Goal: Task Accomplishment & Management: Use online tool/utility

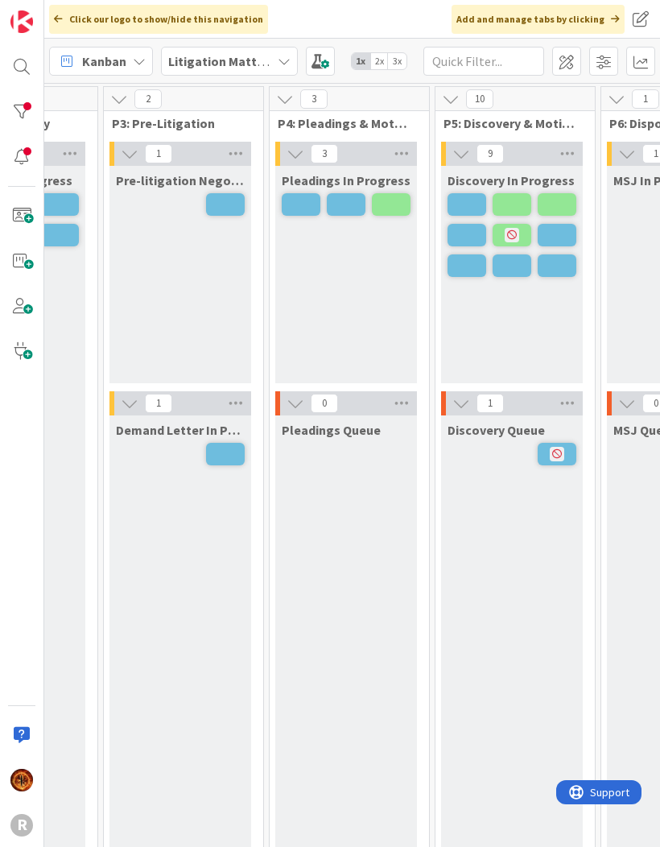
click at [30, 110] on div at bounding box center [22, 112] width 32 height 32
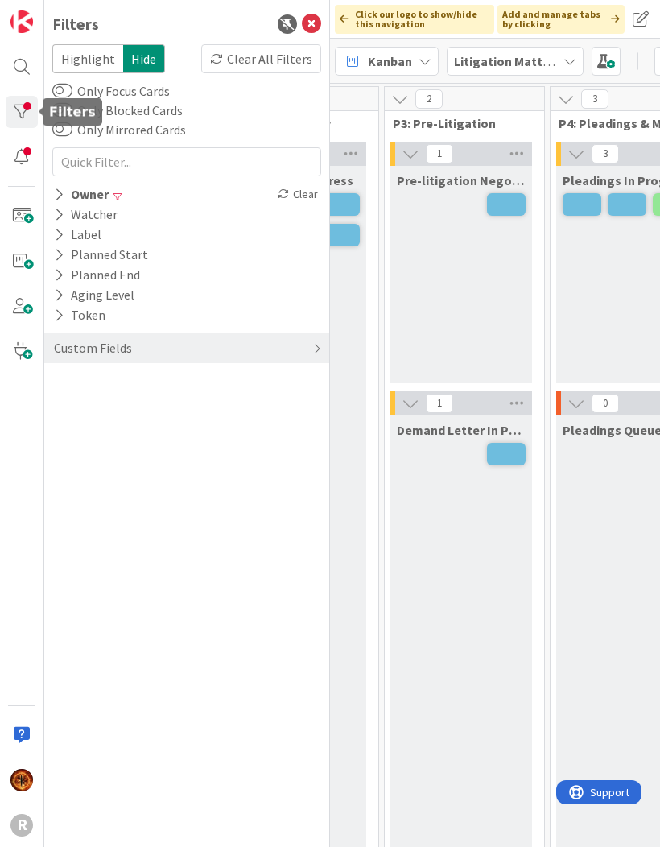
click at [60, 184] on div "Owner" at bounding box center [81, 194] width 58 height 20
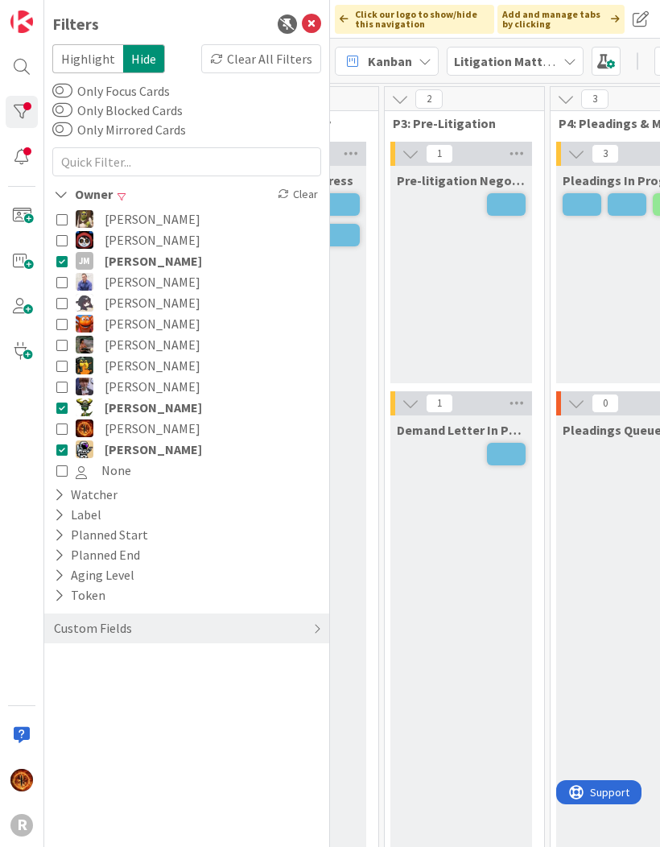
click at [66, 406] on icon at bounding box center [61, 407] width 11 height 11
click at [63, 452] on icon at bounding box center [61, 449] width 11 height 11
click at [61, 262] on icon at bounding box center [61, 260] width 11 height 11
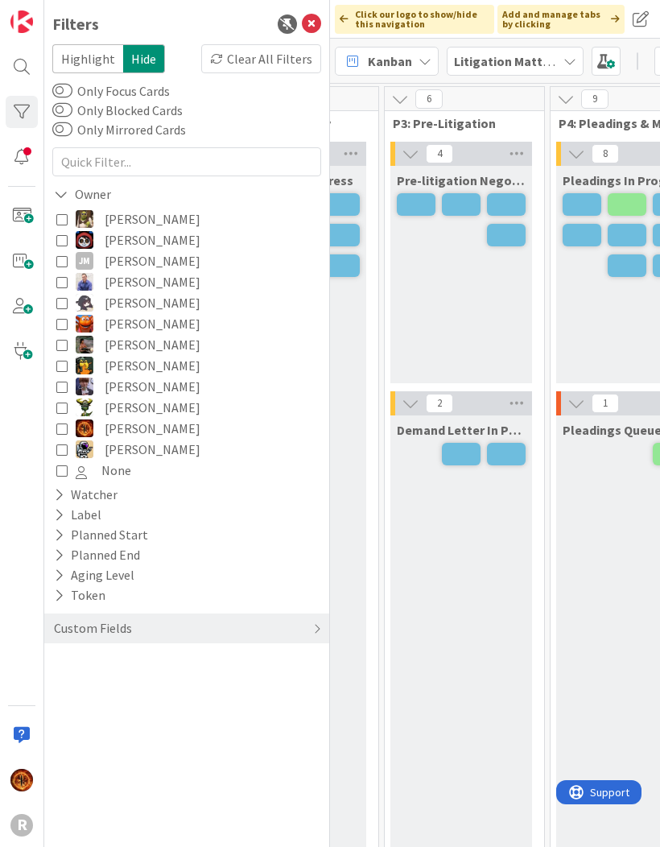
click at [63, 347] on icon at bounding box center [61, 344] width 11 height 11
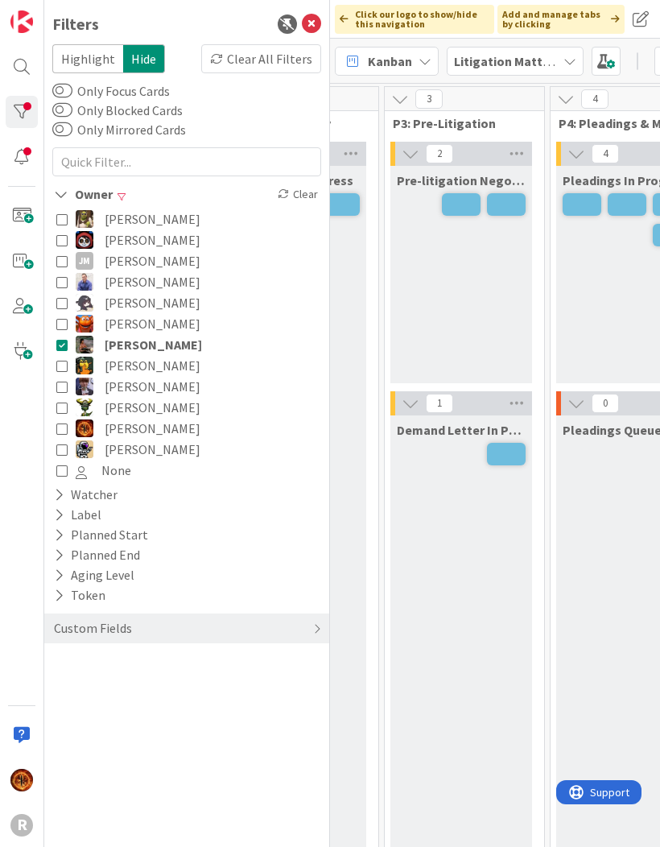
click at [64, 433] on icon at bounding box center [61, 428] width 11 height 11
click at [63, 433] on icon at bounding box center [61, 428] width 11 height 11
click at [64, 434] on icon at bounding box center [61, 428] width 11 height 11
click at [458, 608] on div "Demand Letter In Progress" at bounding box center [462, 649] width 142 height 467
click at [319, 27] on icon at bounding box center [311, 23] width 19 height 19
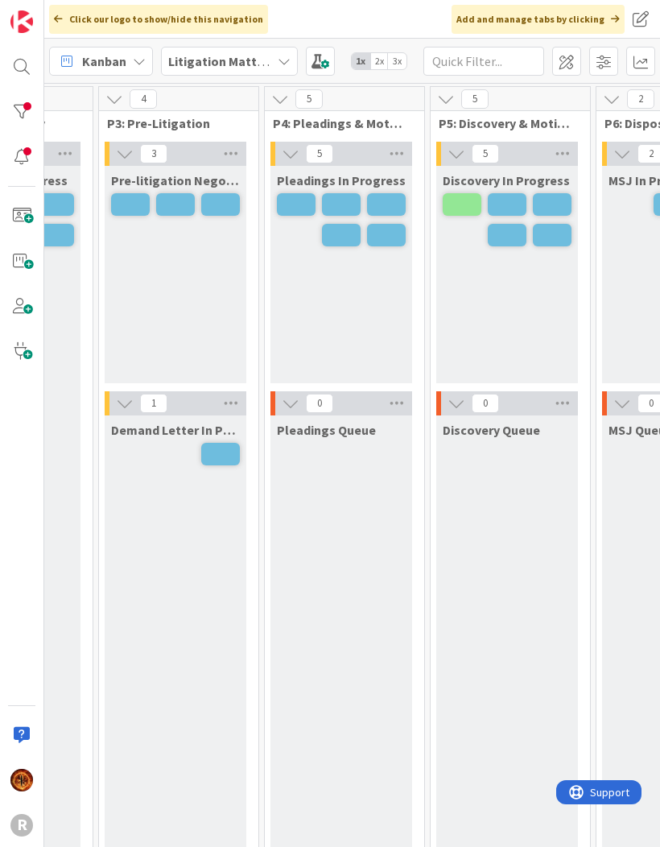
click at [383, 61] on span "2x" at bounding box center [380, 61] width 19 height 16
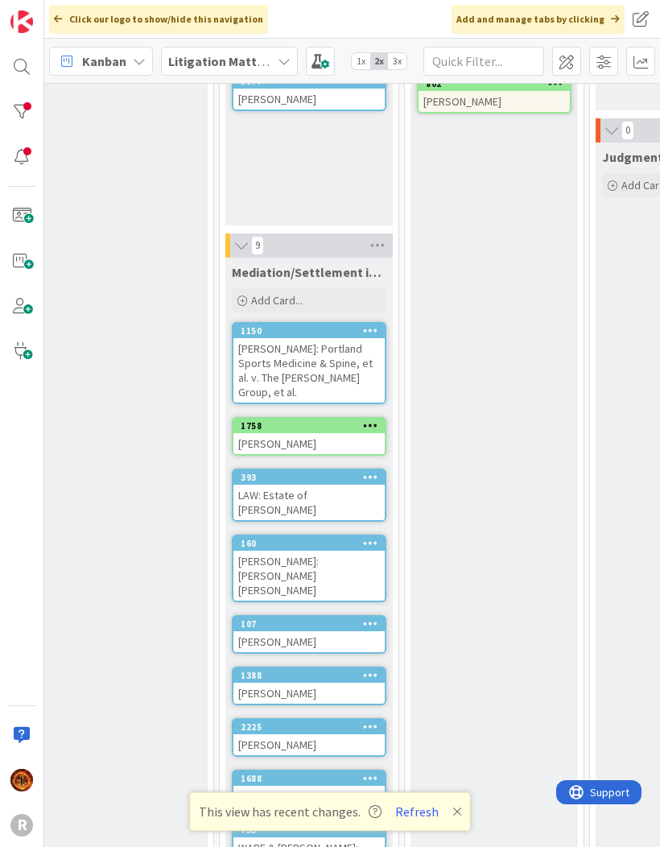
scroll to position [523, 1115]
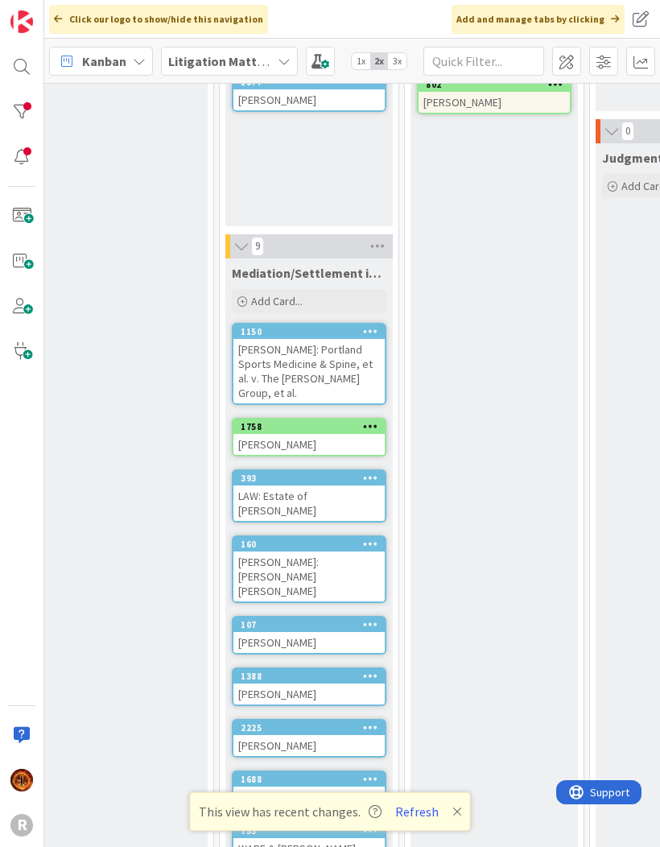
click at [354, 552] on div "[PERSON_NAME]: [PERSON_NAME] [PERSON_NAME]" at bounding box center [309, 577] width 151 height 50
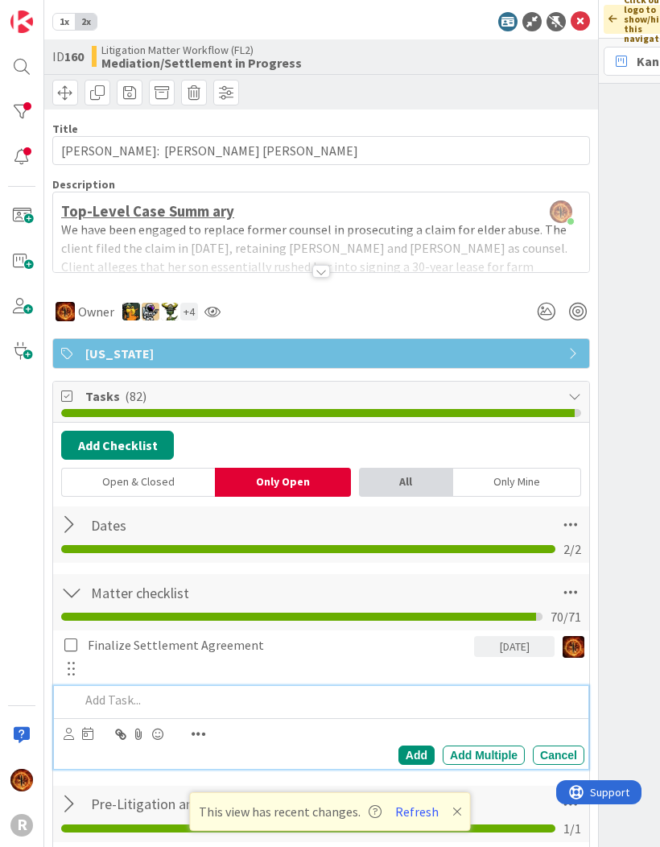
click at [189, 693] on p at bounding box center [329, 700] width 499 height 19
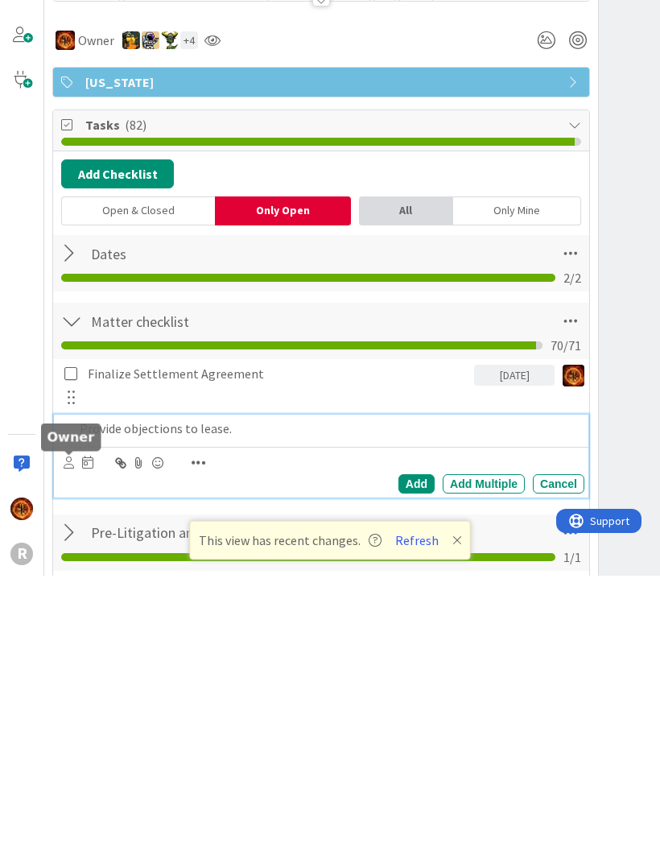
click at [66, 728] on icon at bounding box center [69, 734] width 10 height 12
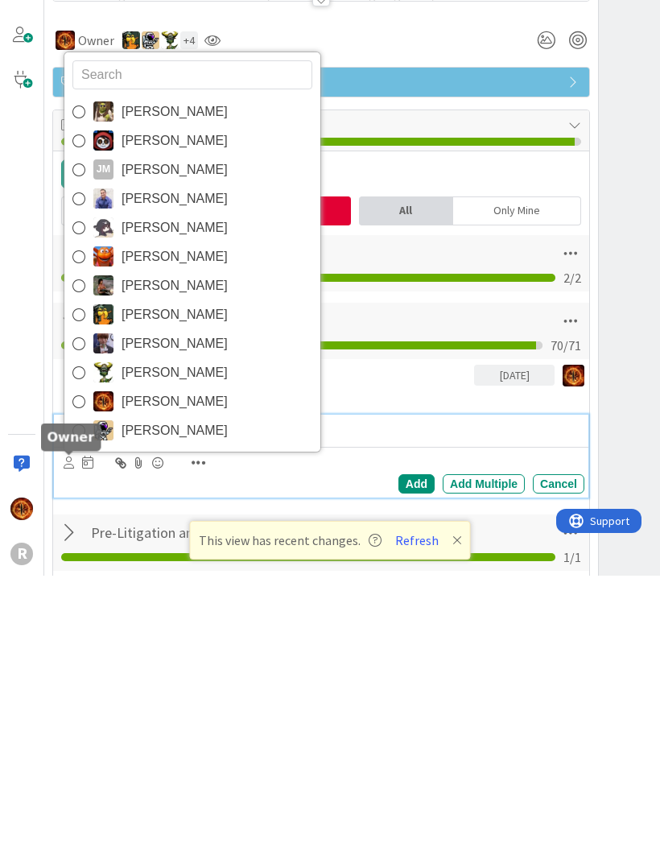
click at [112, 663] on img at bounding box center [103, 673] width 20 height 20
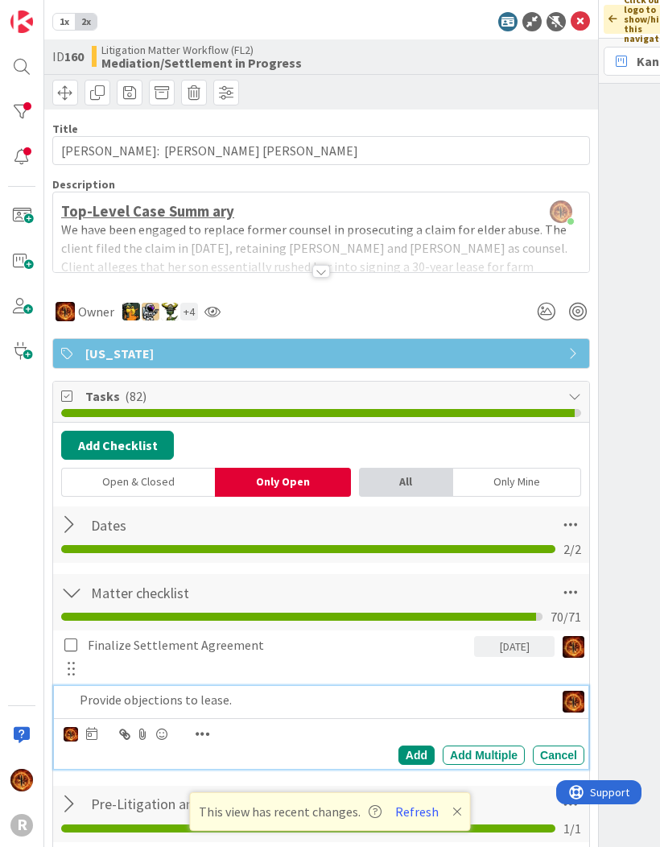
click at [416, 747] on div "Add" at bounding box center [417, 755] width 36 height 19
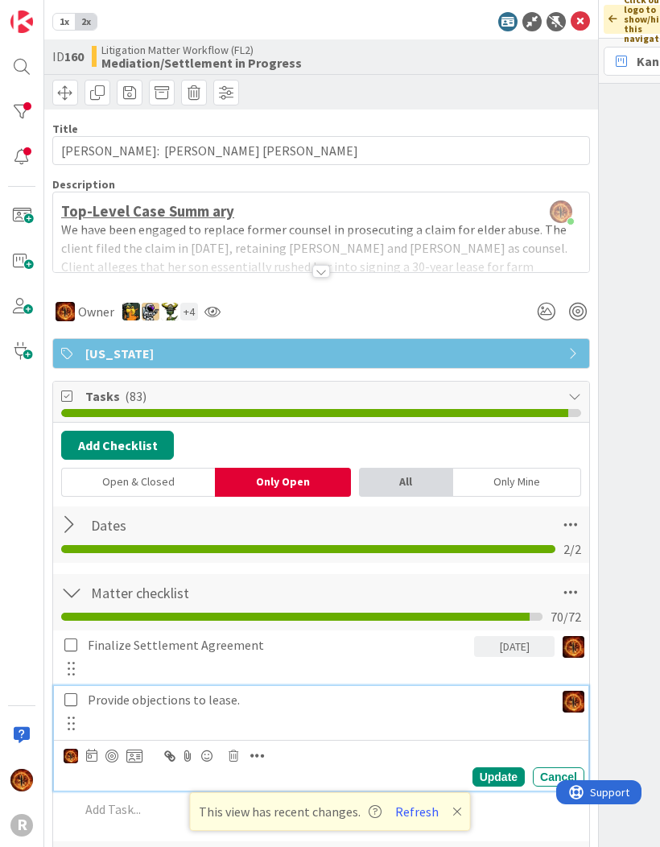
click at [139, 701] on p "Provide objections to lease." at bounding box center [318, 700] width 461 height 19
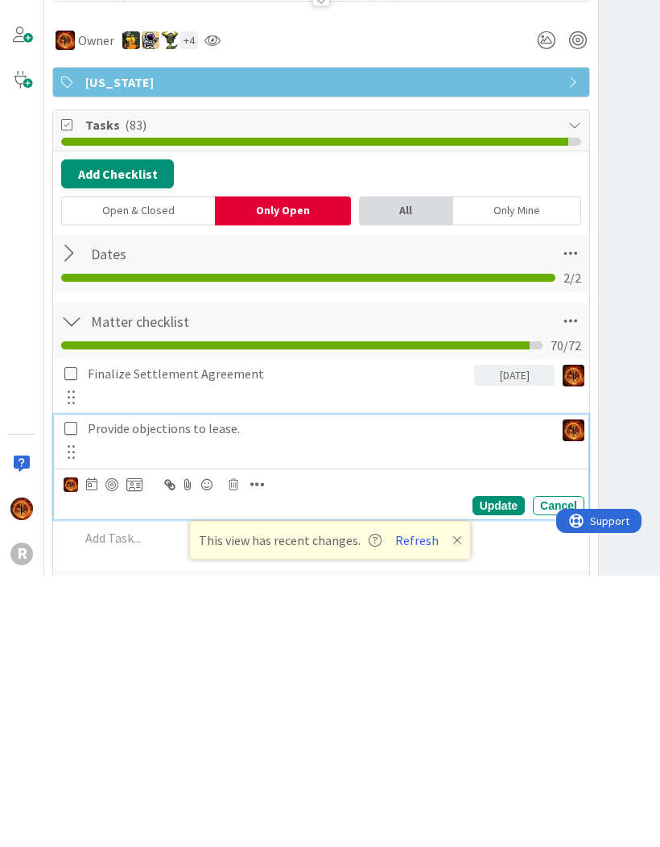
click at [92, 749] on icon at bounding box center [91, 755] width 11 height 13
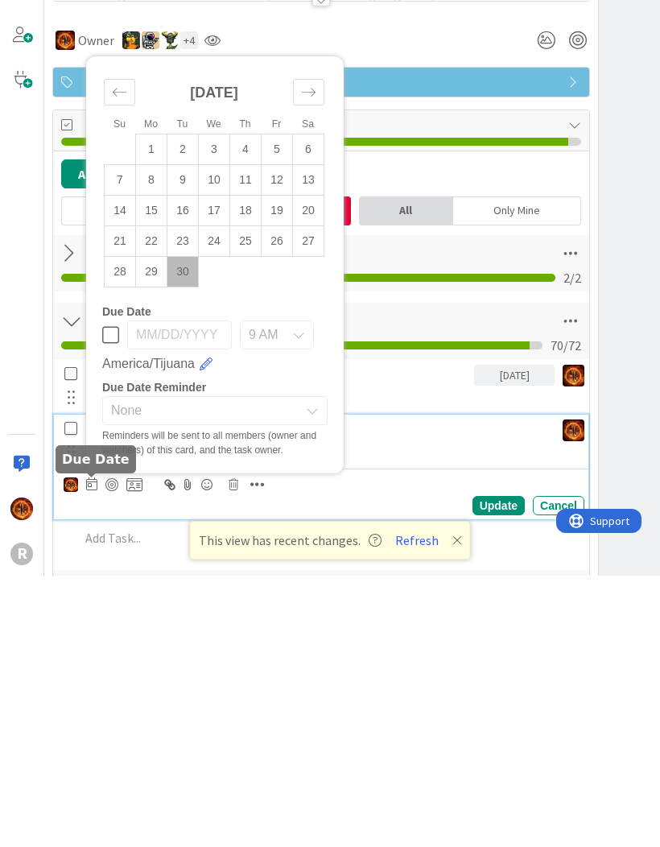
click at [278, 336] on div "[DATE]" at bounding box center [214, 370] width 221 height 69
click at [306, 356] on icon "Move forward to switch to the next month." at bounding box center [308, 363] width 15 height 15
click at [280, 406] on td "3" at bounding box center [277, 421] width 31 height 31
type input "[DATE]"
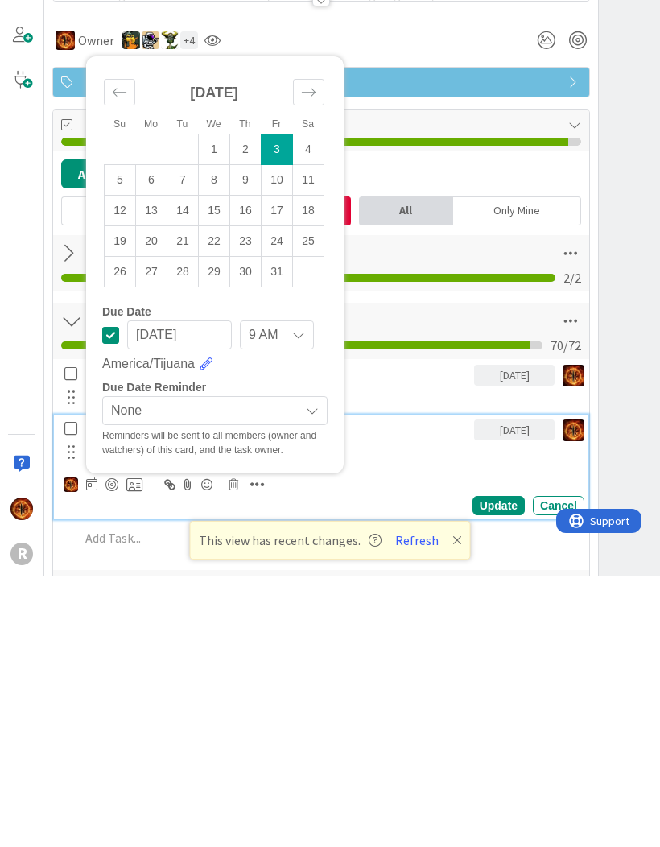
click at [505, 768] on div "Update" at bounding box center [499, 777] width 52 height 19
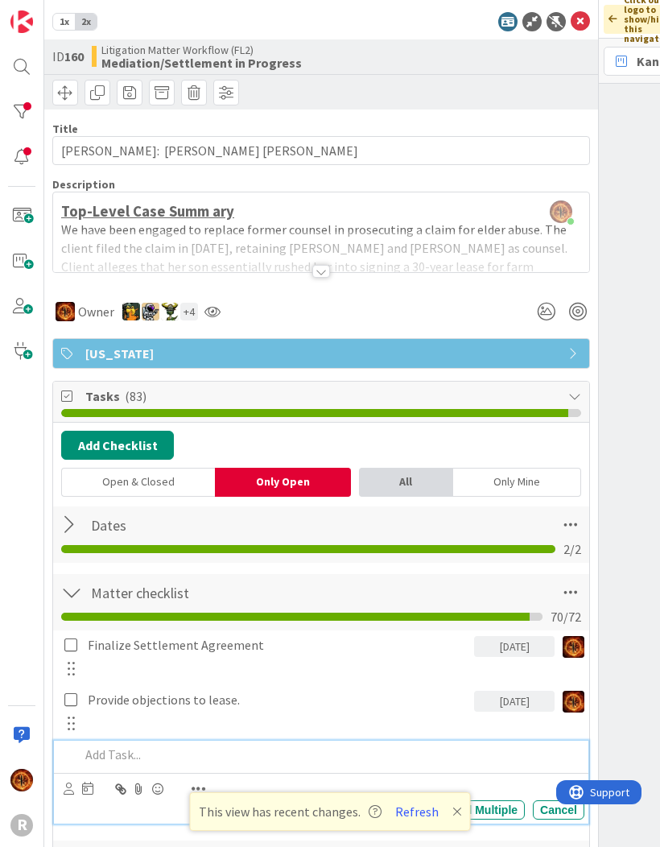
click at [95, 752] on p at bounding box center [329, 755] width 499 height 19
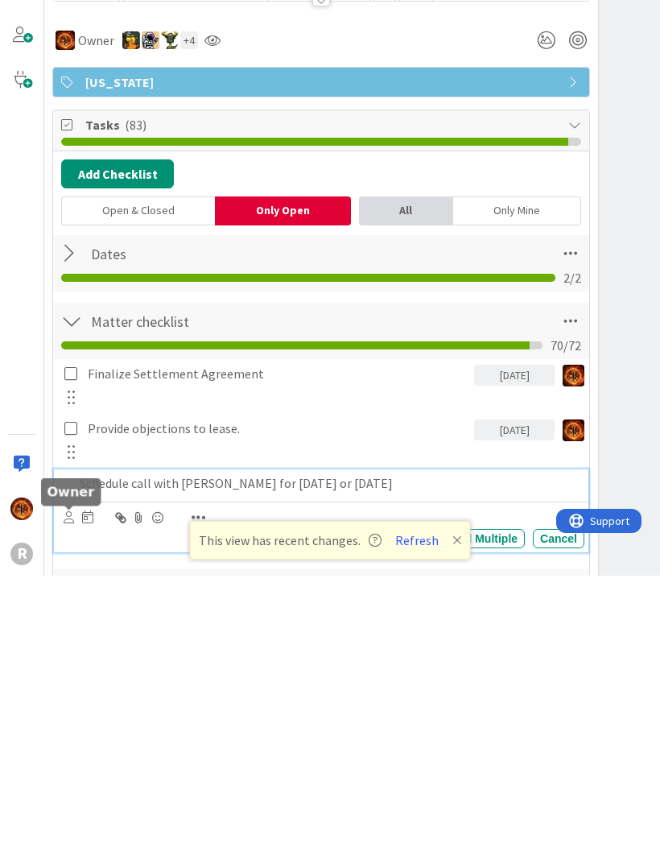
click at [69, 783] on icon at bounding box center [69, 789] width 10 height 12
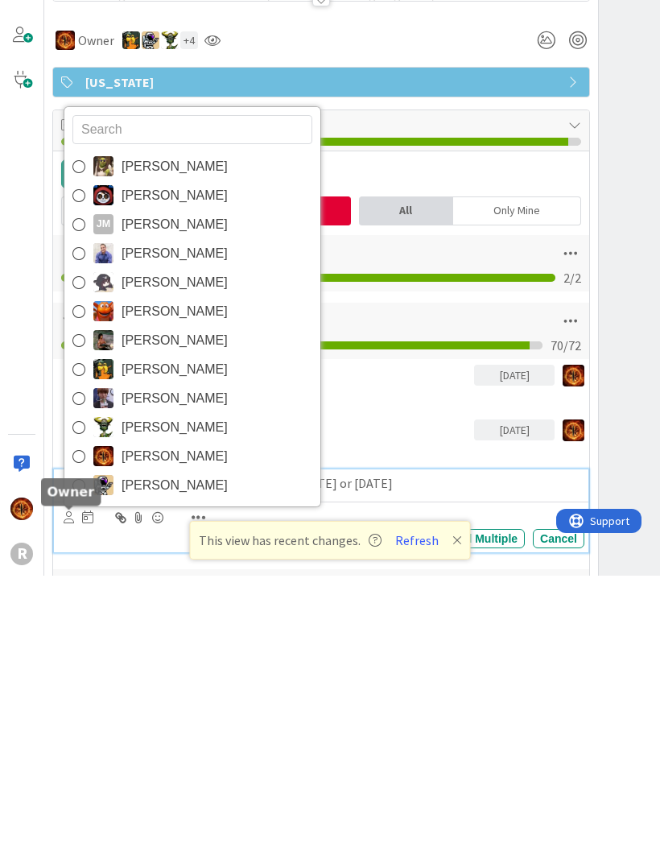
click at [163, 424] on link "[PERSON_NAME]" at bounding box center [192, 438] width 256 height 29
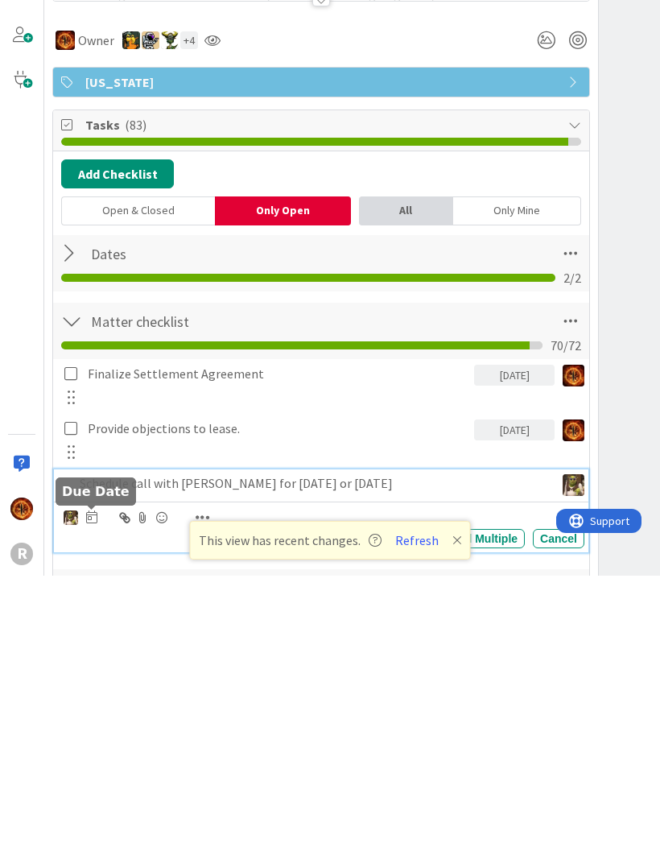
click at [88, 782] on icon at bounding box center [91, 788] width 11 height 13
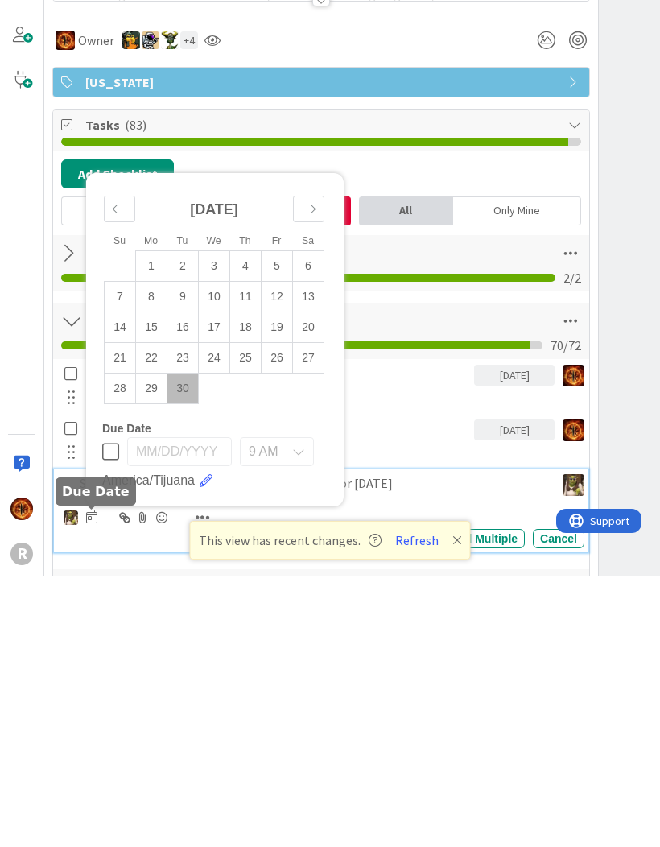
click at [184, 644] on td "30" at bounding box center [183, 659] width 31 height 31
type input "[DATE]"
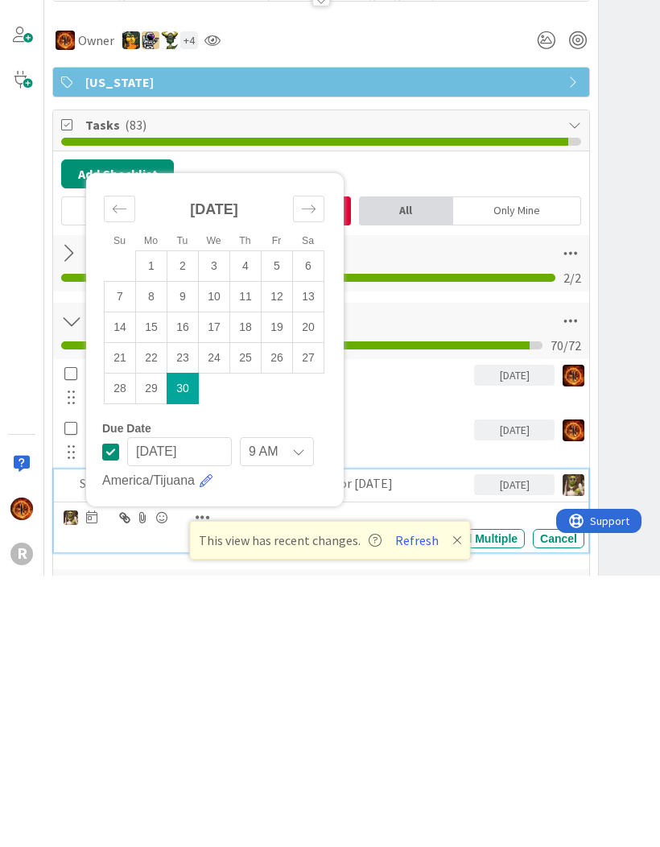
click at [439, 741] on div "Schedule call with [PERSON_NAME] for [DATE] or [DATE]" at bounding box center [273, 755] width 401 height 28
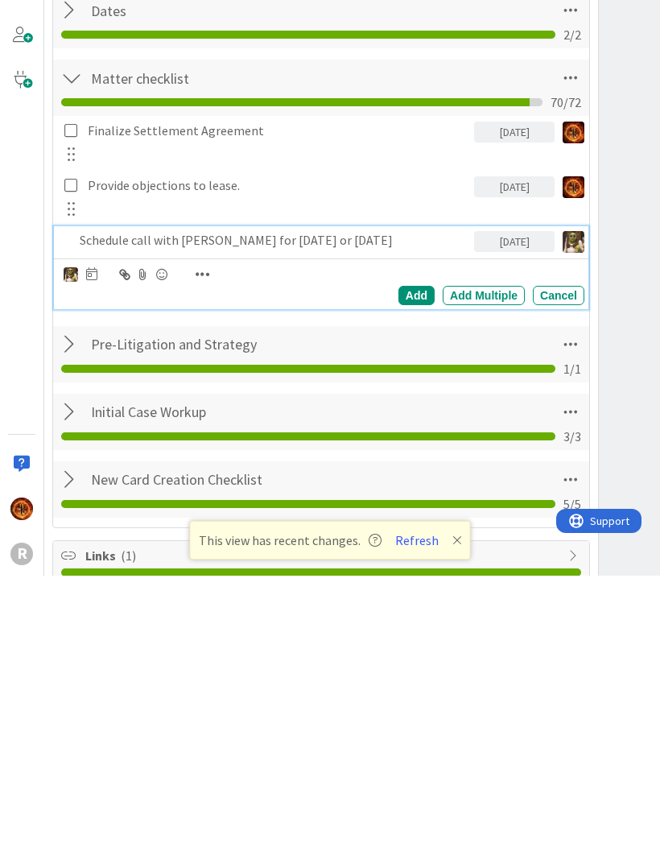
scroll to position [259, 0]
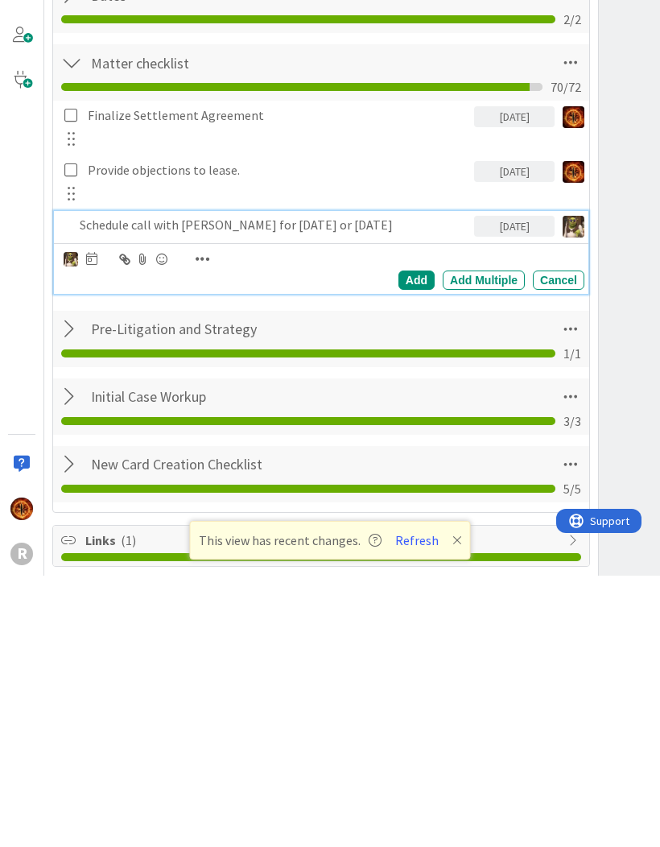
click at [420, 542] on div "Add" at bounding box center [417, 551] width 36 height 19
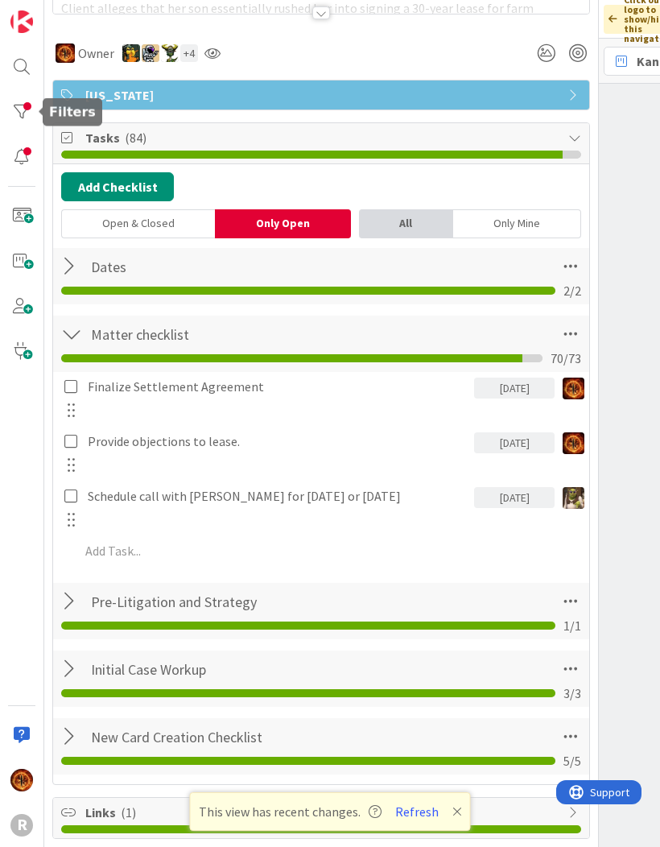
click at [10, 122] on div at bounding box center [22, 112] width 32 height 32
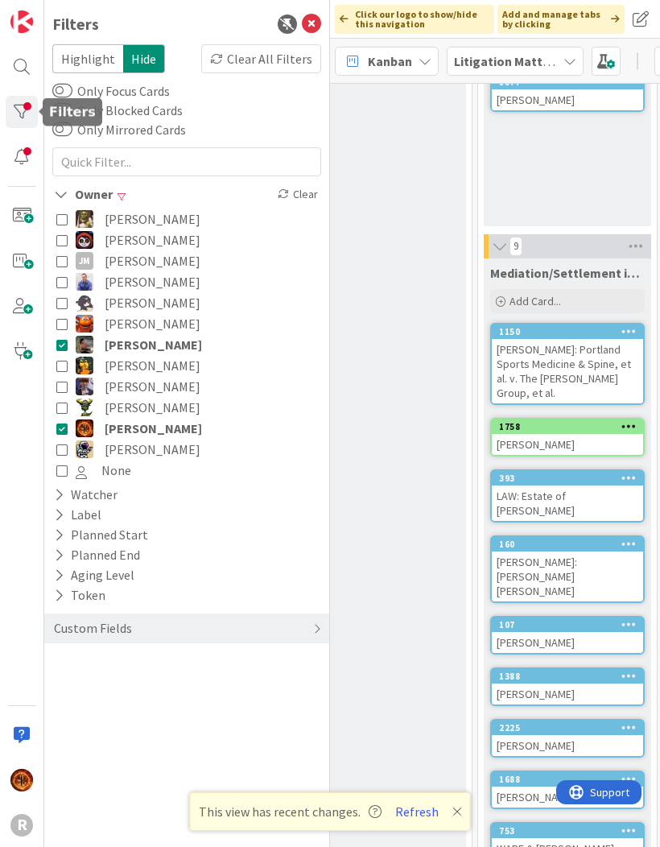
click at [432, 539] on div "MSJ Queue Add Card..." at bounding box center [383, 413] width 168 height 1038
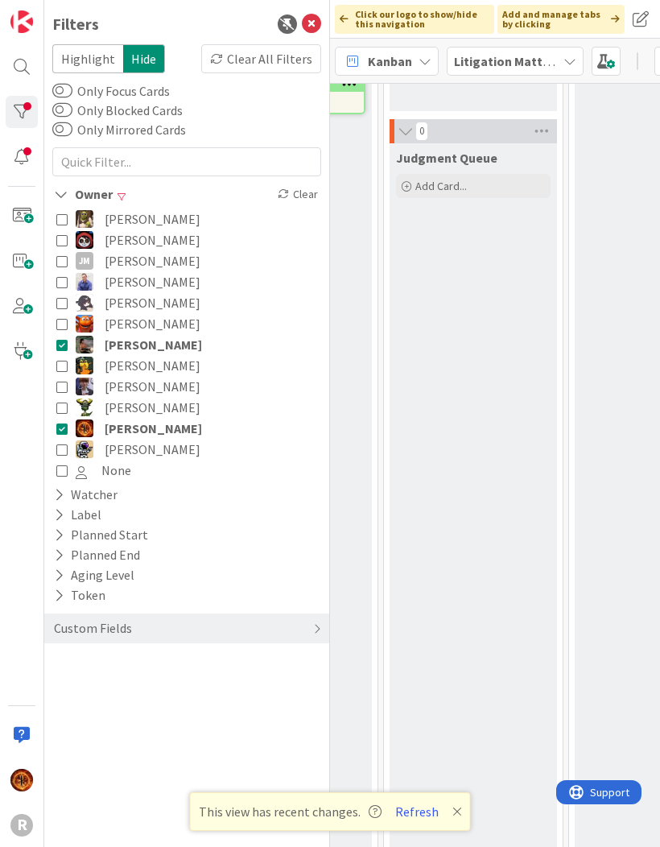
click at [311, 6] on div "Filters Highlight Hide Clear All Filters Only Focus Cards Only Blocked Cards On…" at bounding box center [187, 423] width 286 height 847
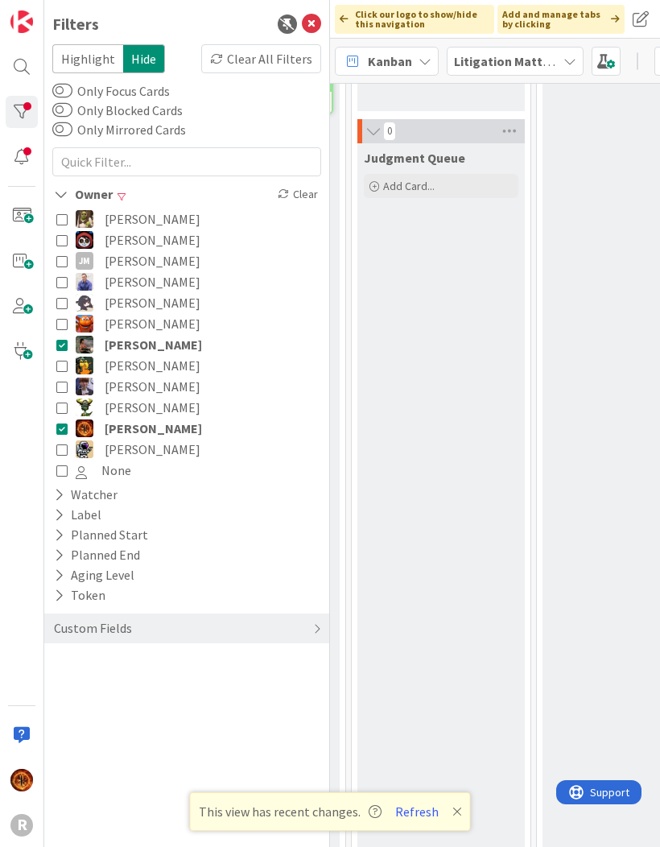
click at [311, 6] on div "Filters Highlight Hide Clear All Filters Only Focus Cards Only Blocked Cards On…" at bounding box center [187, 423] width 286 height 847
click at [320, 24] on icon at bounding box center [311, 23] width 19 height 19
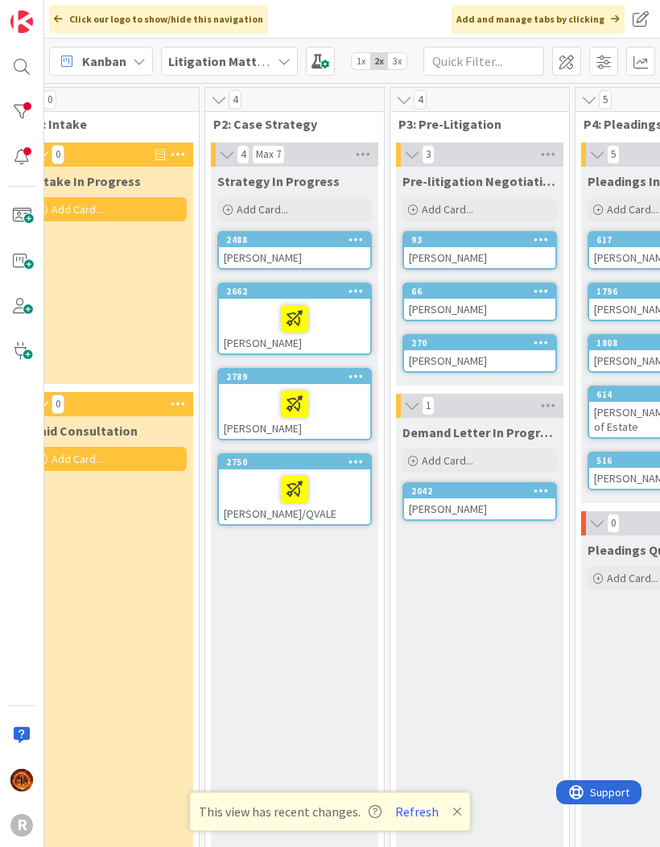
scroll to position [0, 201]
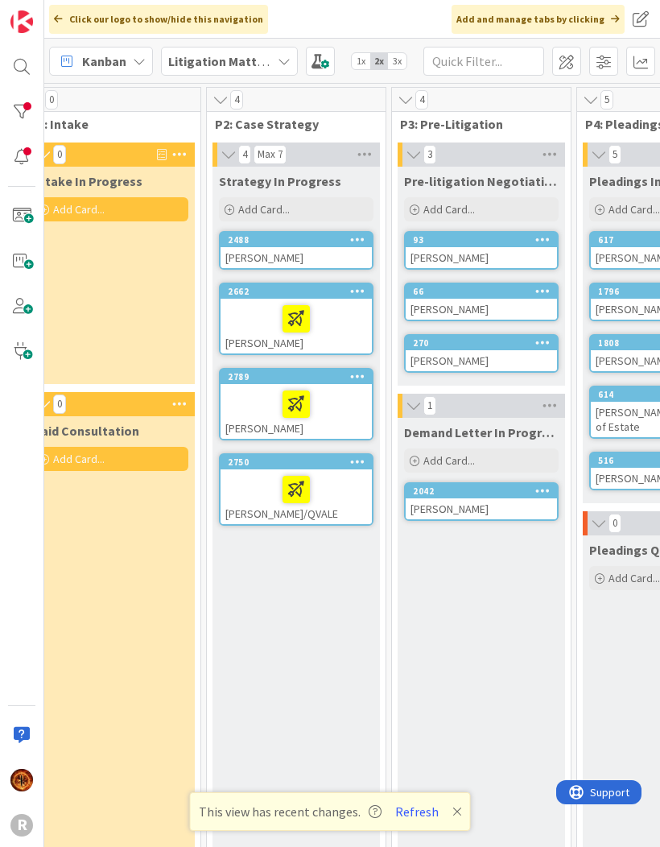
click at [455, 810] on icon at bounding box center [458, 811] width 10 height 13
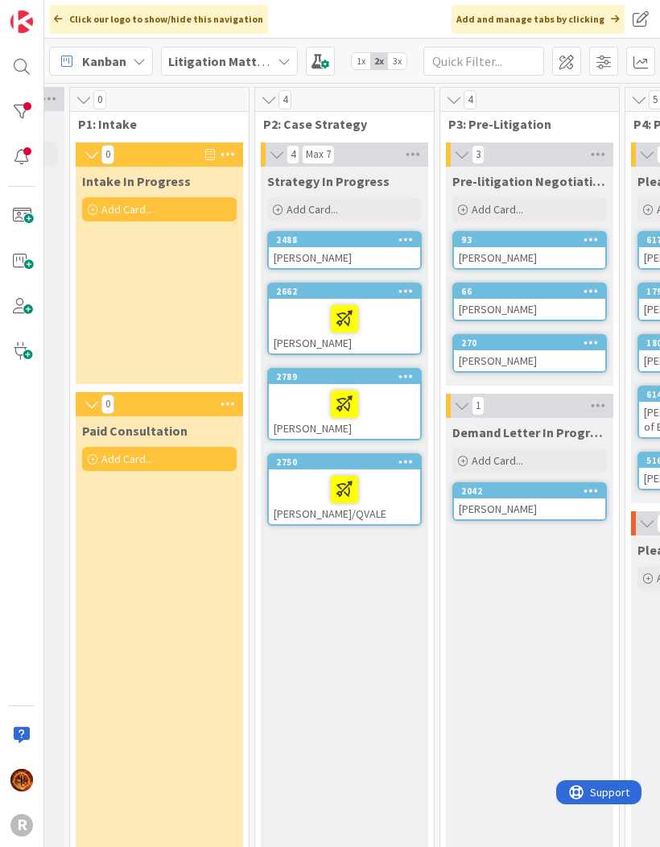
scroll to position [0, 156]
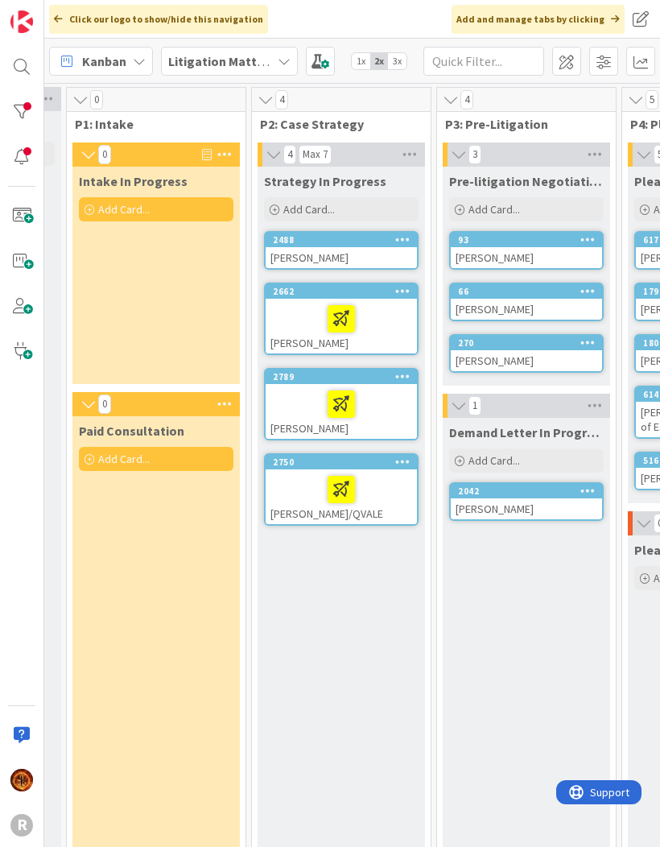
click at [290, 416] on div at bounding box center [342, 404] width 142 height 34
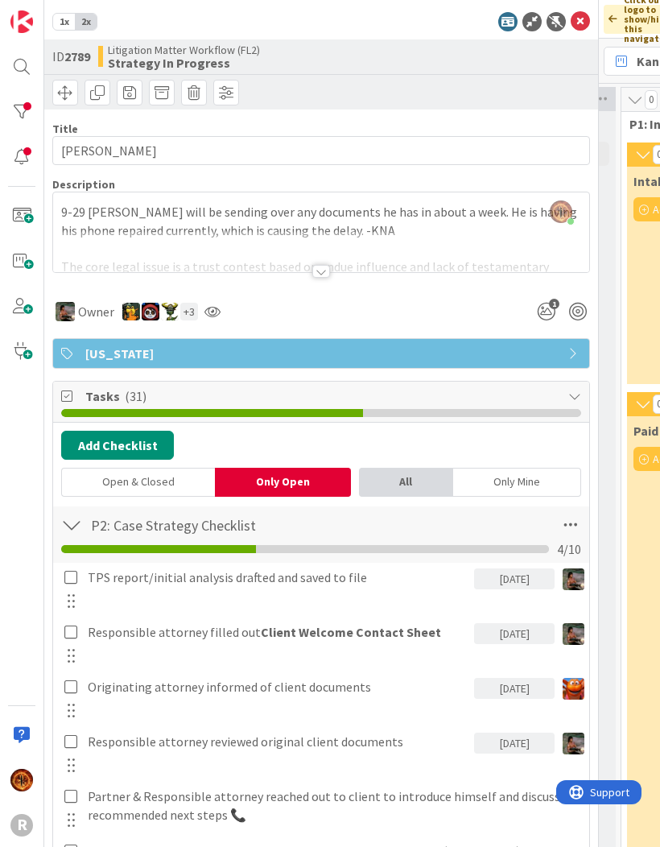
click at [583, 23] on icon at bounding box center [580, 21] width 19 height 19
